Goal: Task Accomplishment & Management: Manage account settings

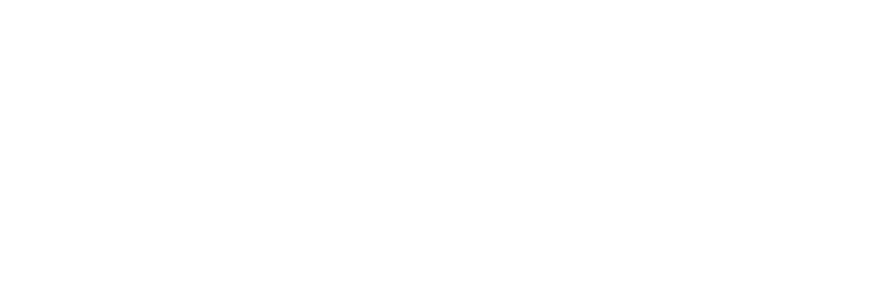
click at [563, 79] on div at bounding box center [445, 141] width 890 height 283
